Goal: Task Accomplishment & Management: Use online tool/utility

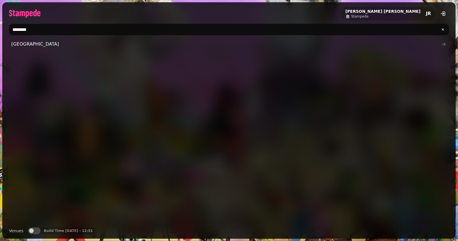
type input "********"
click at [26, 50] on div "[GEOGRAPHIC_DATA]" at bounding box center [229, 131] width 440 height 184
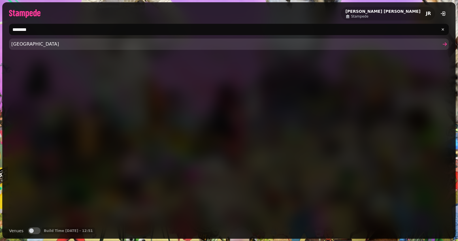
click at [46, 42] on span "[GEOGRAPHIC_DATA]" at bounding box center [226, 44] width 430 height 7
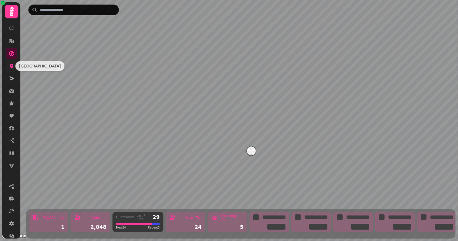
click at [14, 67] on icon at bounding box center [12, 66] width 6 height 6
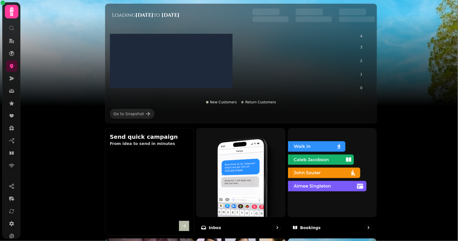
scroll to position [332, 0]
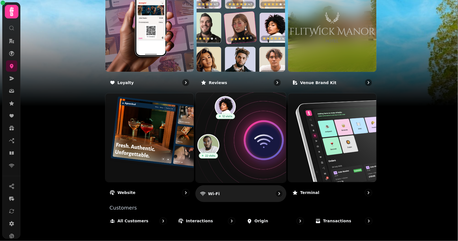
click at [265, 137] on img at bounding box center [240, 137] width 99 height 99
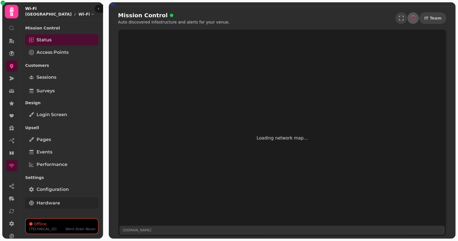
click at [43, 203] on span "Hardware" at bounding box center [49, 203] width 24 height 7
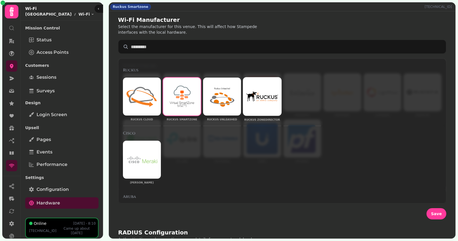
scroll to position [95, 0]
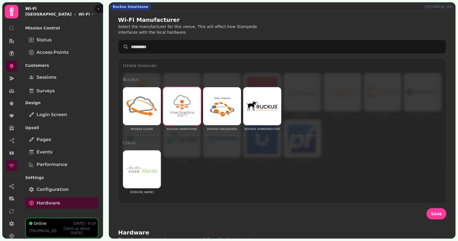
click at [263, 105] on img at bounding box center [262, 106] width 31 height 10
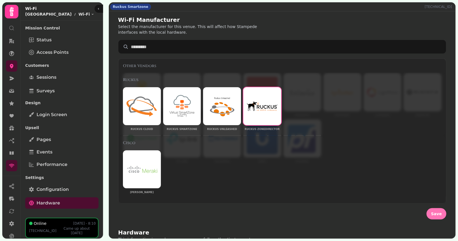
click at [436, 212] on span "Save" at bounding box center [436, 214] width 11 height 4
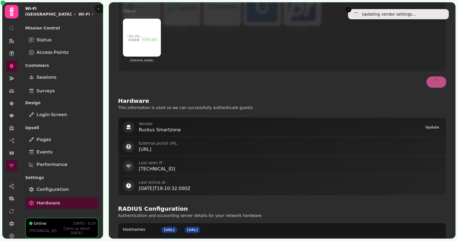
scroll to position [137, 0]
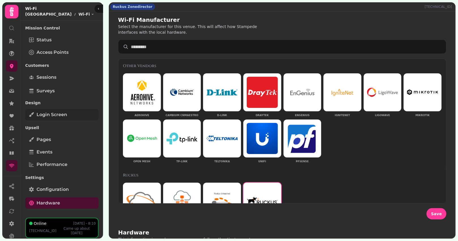
click at [53, 110] on link "Login screen" at bounding box center [61, 114] width 73 height 11
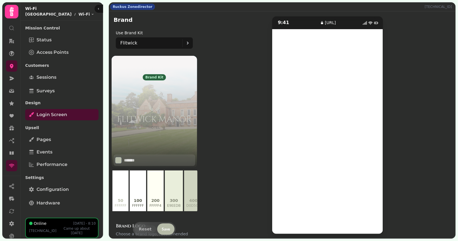
scroll to position [27, 0]
click at [53, 209] on div "Mission Control Status Access Points Customers Sessions Surveys Design Login sc…" at bounding box center [62, 119] width 82 height 193
click at [55, 206] on span "Hardware" at bounding box center [49, 203] width 24 height 7
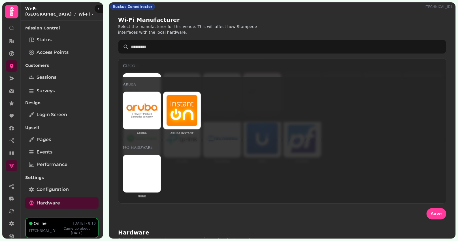
scroll to position [161, 0]
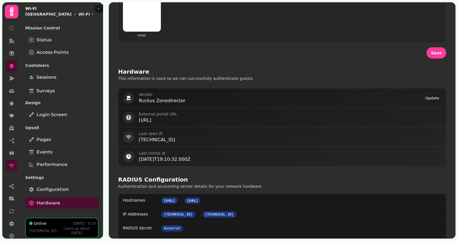
click at [267, 63] on div "Hardware This information is used so we can successfully authenticate guests Ve…" at bounding box center [282, 220] width 347 height 314
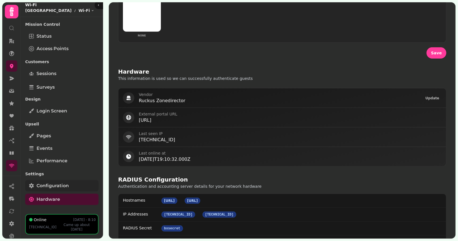
click at [60, 185] on span "Configuration" at bounding box center [53, 185] width 32 height 7
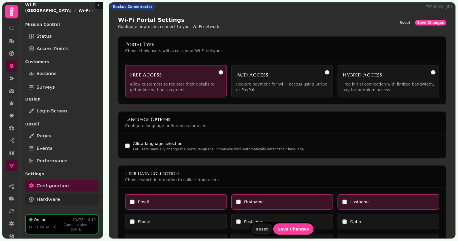
click at [52, 200] on span "Hardware" at bounding box center [49, 199] width 24 height 7
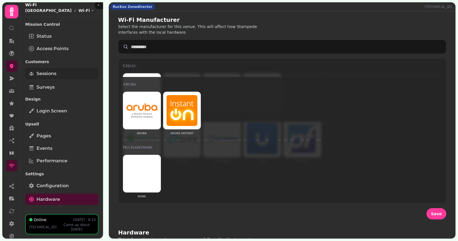
click at [43, 70] on link "Sessions" at bounding box center [61, 73] width 73 height 11
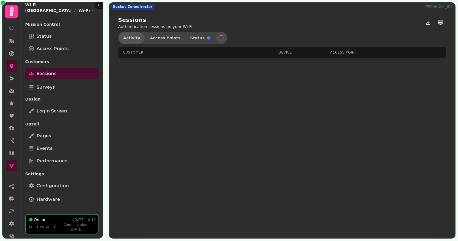
select select "**"
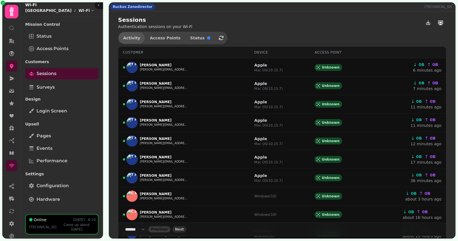
click at [132, 39] on span "Activity" at bounding box center [131, 38] width 17 height 4
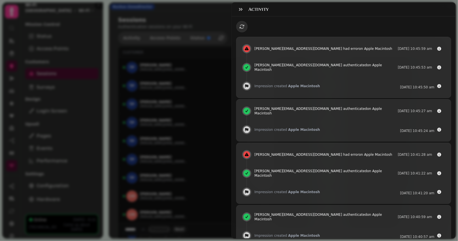
click at [219, 53] on div "Activity tim@aparthospitality.com had error on Apple Macintosh 12 Aug @ 10:45:5…" at bounding box center [229, 125] width 458 height 232
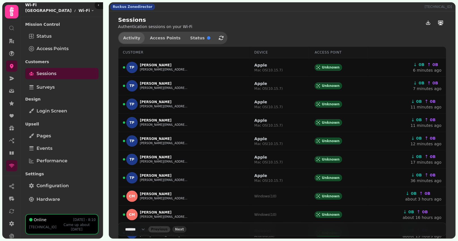
click at [126, 37] on span "Activity" at bounding box center [131, 38] width 17 height 4
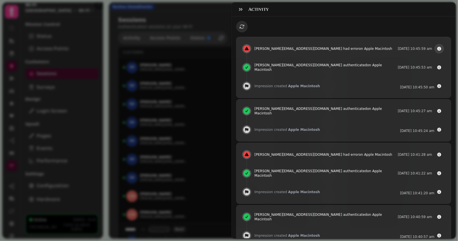
click at [440, 49] on icon "button" at bounding box center [440, 49] width 4 height 4
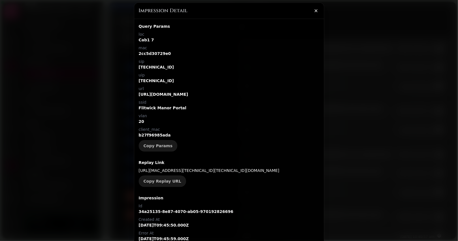
scroll to position [2, 0]
drag, startPoint x: 232, startPoint y: 181, endPoint x: 135, endPoint y: 170, distance: 97.2
click at [135, 171] on div "Query Params loc Cab1 7 mac 2cc5d30729e0 sip 10.50.104.2 uip 10.20.104.157 url …" at bounding box center [229, 176] width 190 height 315
copy p "https://wifi.stampede.ai/0OSISA3S5W2T?loc=Cab1+7&mac=2cc5d30729e0&sip=10.50.104…"
click at [118, 147] on div at bounding box center [229, 120] width 458 height 241
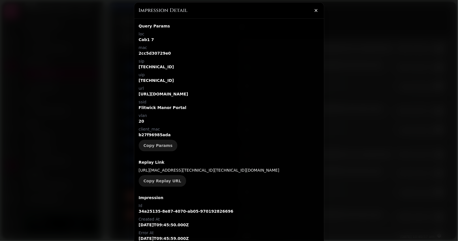
scroll to position [0, 0]
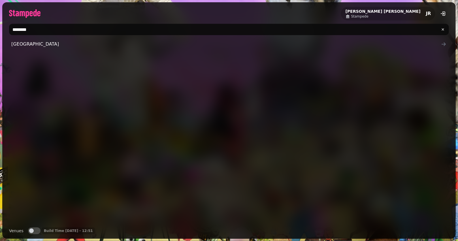
type input "********"
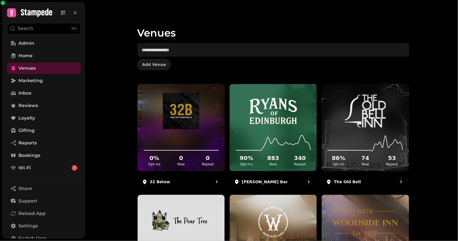
scroll to position [184, 0]
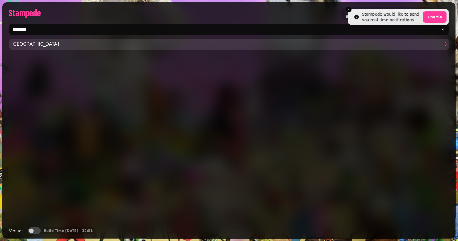
type input "********"
click at [29, 45] on span "Flitwick Manor Hotel" at bounding box center [226, 44] width 430 height 7
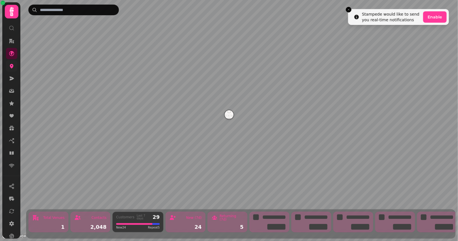
click at [16, 65] on link at bounding box center [11, 65] width 11 height 11
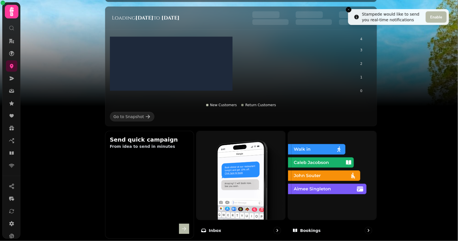
scroll to position [259, 0]
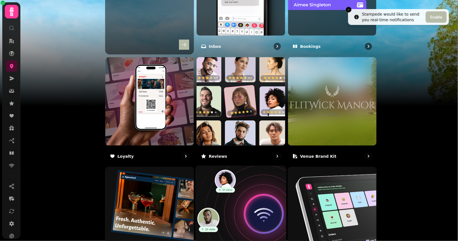
click at [236, 214] on img at bounding box center [240, 211] width 99 height 99
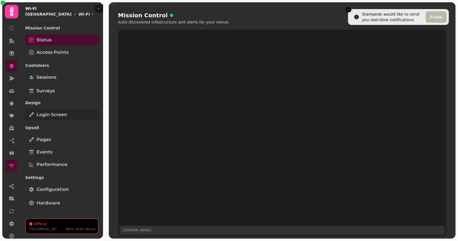
click at [50, 115] on span "Login screen" at bounding box center [52, 114] width 31 height 7
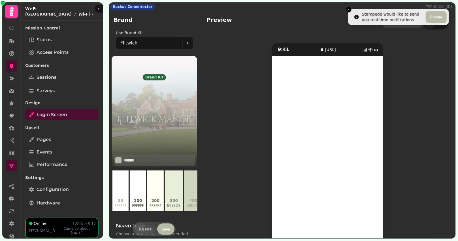
click at [34, 71] on div "Customers Sessions" at bounding box center [61, 72] width 73 height 24
click at [35, 76] on link "Sessions" at bounding box center [61, 77] width 73 height 11
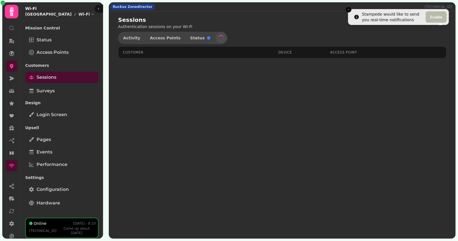
select select "**"
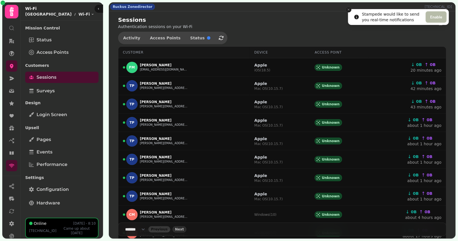
click at [348, 8] on icon "Close toast" at bounding box center [348, 9] width 3 height 3
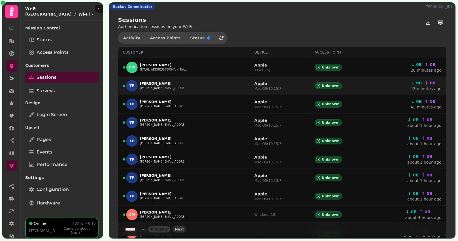
click at [160, 81] on p "Tim Penter" at bounding box center [164, 83] width 48 height 5
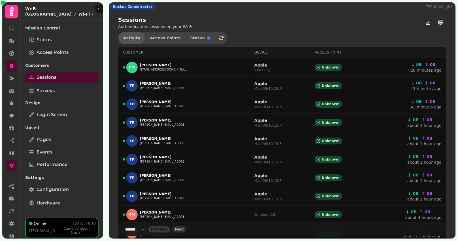
click at [131, 37] on span "Activity" at bounding box center [131, 38] width 17 height 4
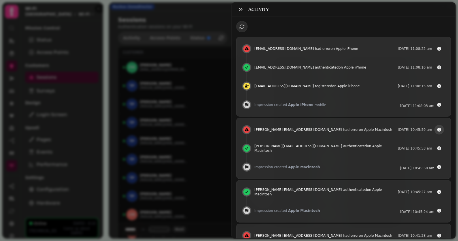
click at [441, 130] on icon "button" at bounding box center [440, 130] width 4 height 4
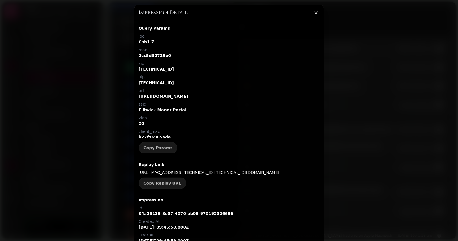
click at [149, 56] on p "2cc5d30729e0" at bounding box center [229, 56] width 181 height 6
click at [316, 12] on icon "button" at bounding box center [316, 13] width 6 height 6
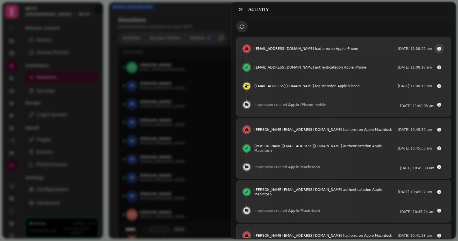
click at [441, 49] on icon "button" at bounding box center [440, 49] width 4 height 4
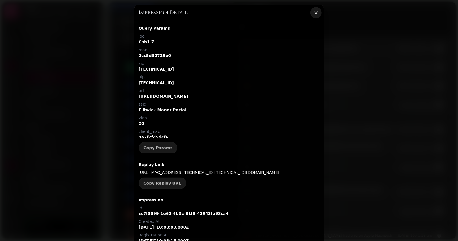
click at [317, 10] on icon "button" at bounding box center [316, 13] width 6 height 6
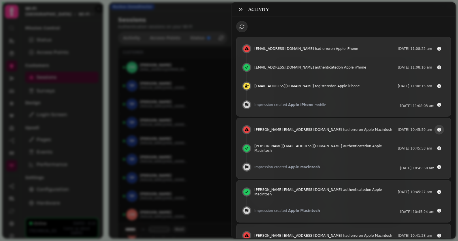
click at [437, 128] on button "button" at bounding box center [440, 130] width 10 height 10
